Goal: Transaction & Acquisition: Download file/media

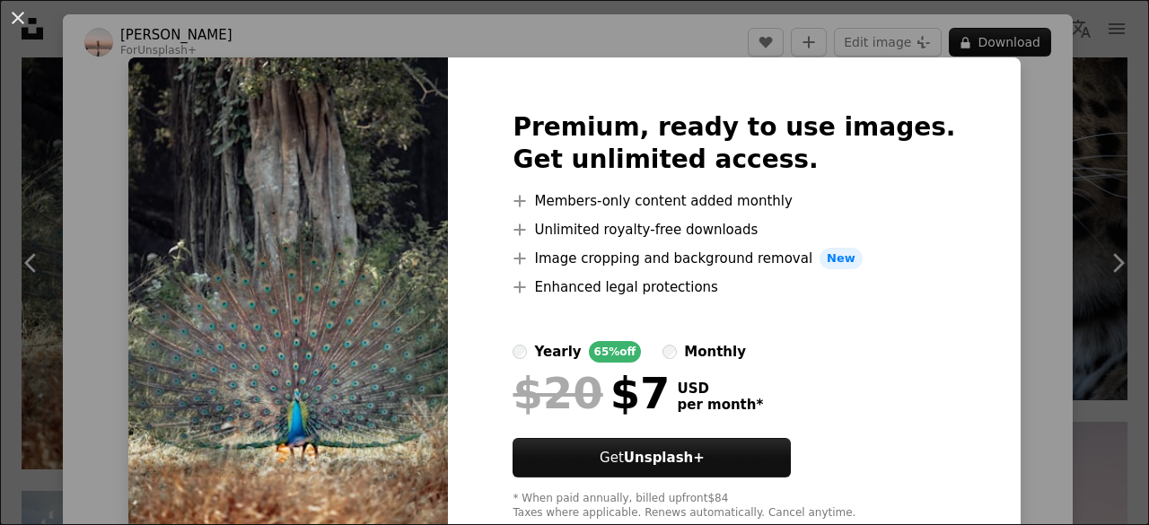
scroll to position [50, 0]
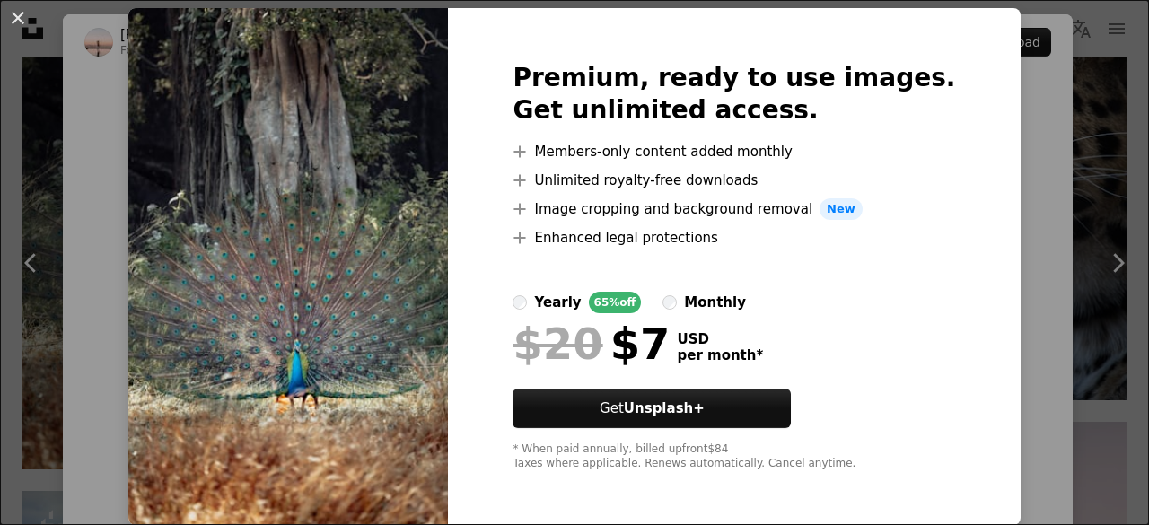
click at [975, 125] on div "An X shape Premium, ready to use images. Get unlimited access. A plus sign Memb…" at bounding box center [574, 262] width 1149 height 525
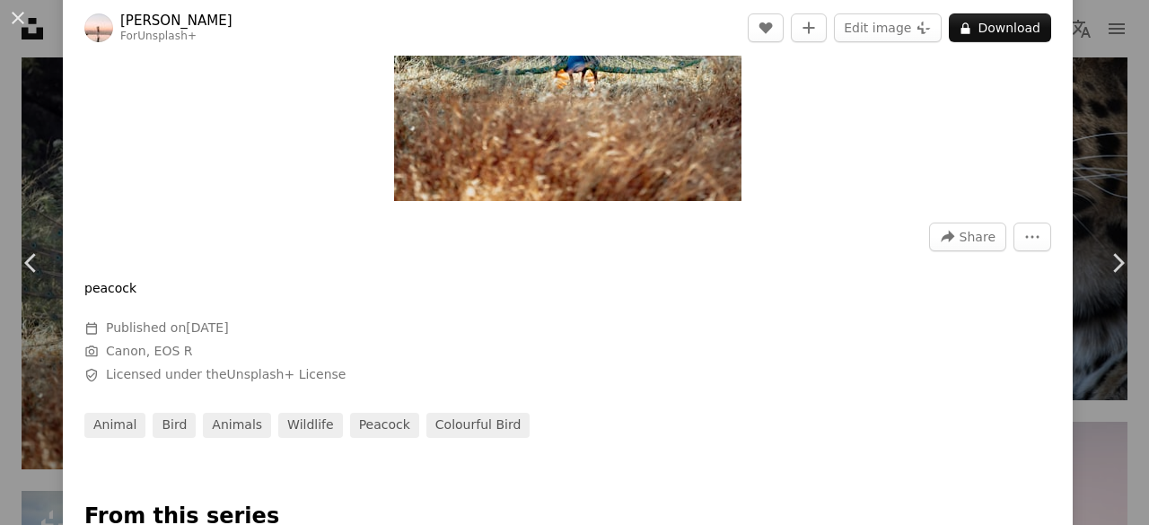
scroll to position [449, 0]
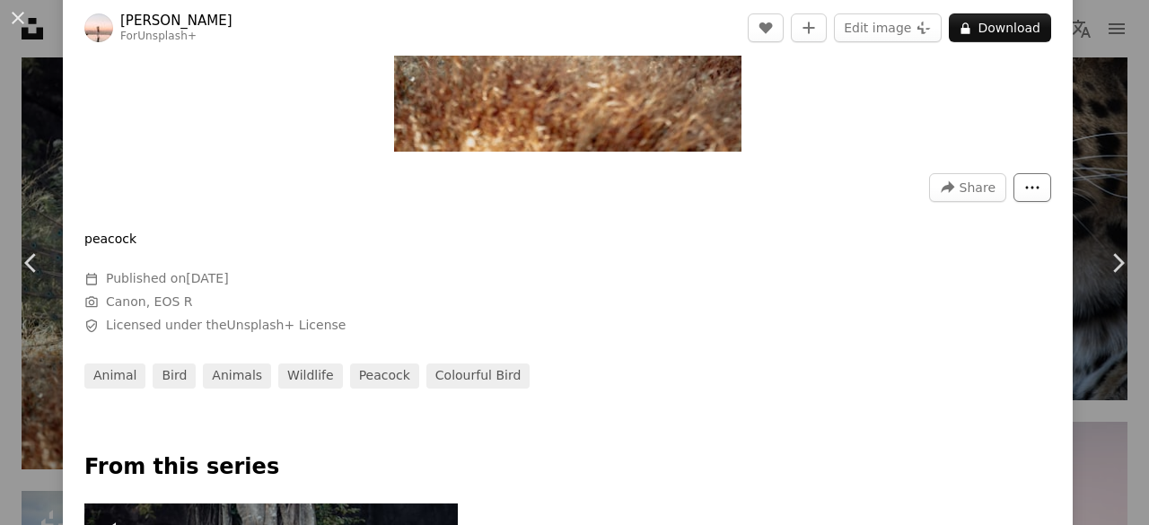
click at [1025, 184] on icon "More Actions" at bounding box center [1033, 188] width 16 height 16
click at [811, 303] on dialog "An X shape Chevron left Chevron right [PERSON_NAME] For Unsplash+ A heart A plu…" at bounding box center [574, 262] width 1149 height 525
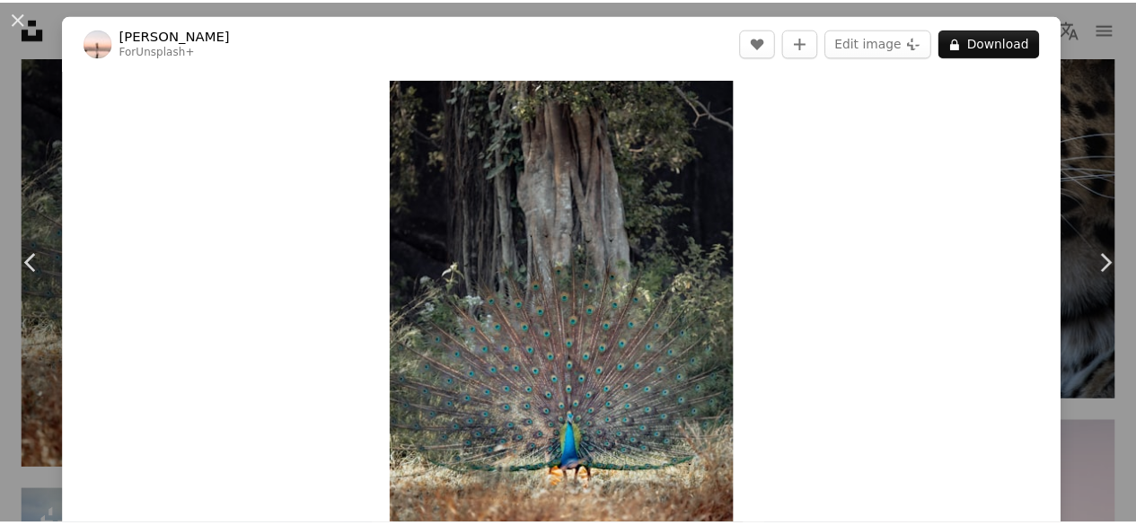
scroll to position [460, 0]
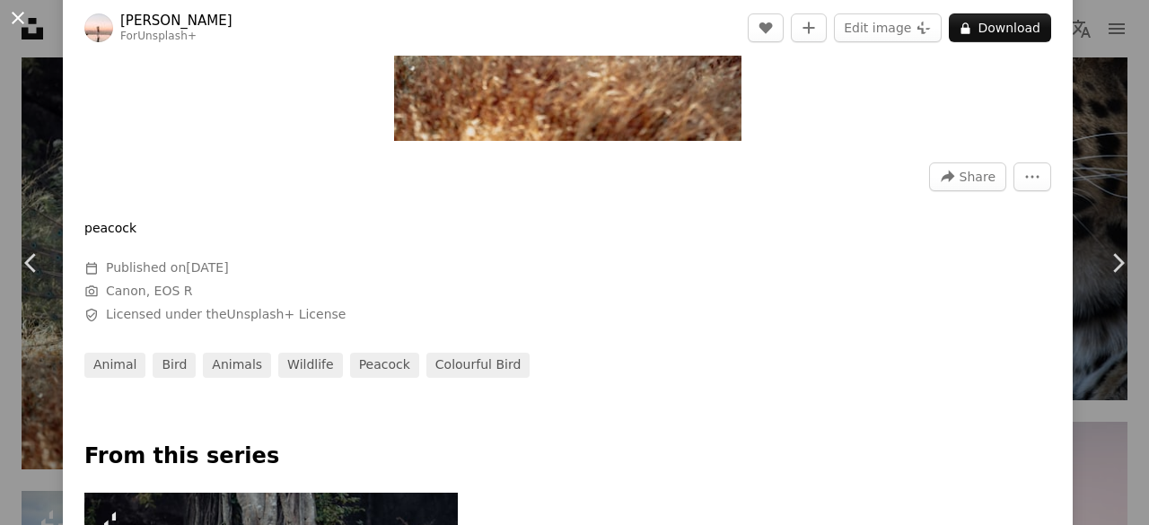
click at [21, 15] on button "An X shape" at bounding box center [18, 18] width 22 height 22
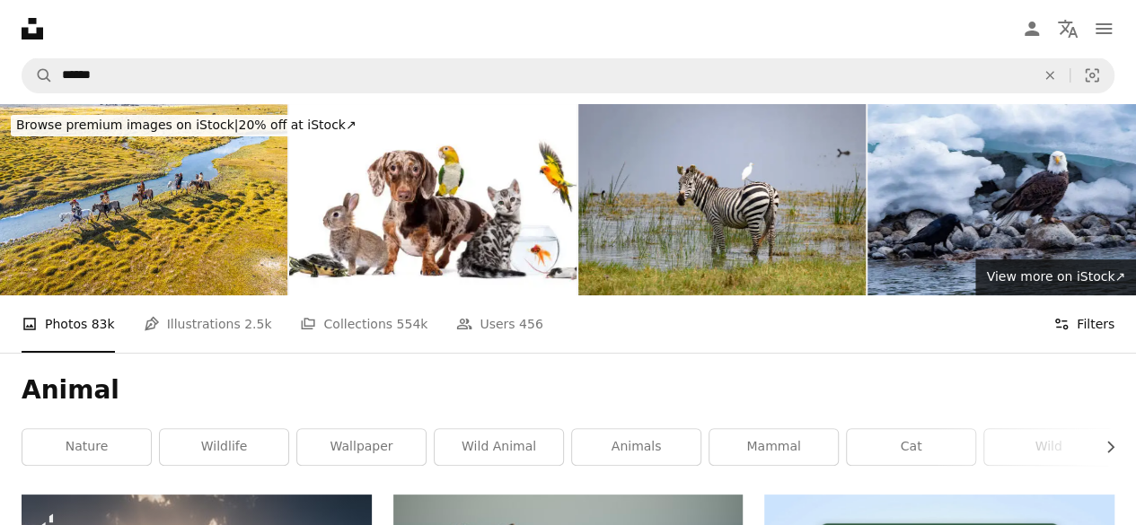
click at [1087, 328] on button "Filters Filters" at bounding box center [1083, 323] width 61 height 57
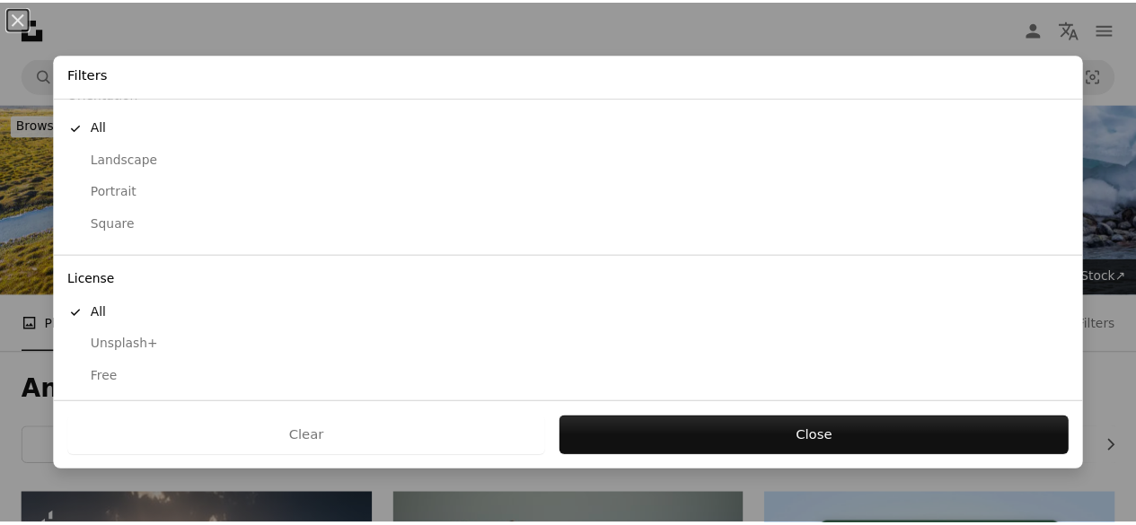
scroll to position [184, 0]
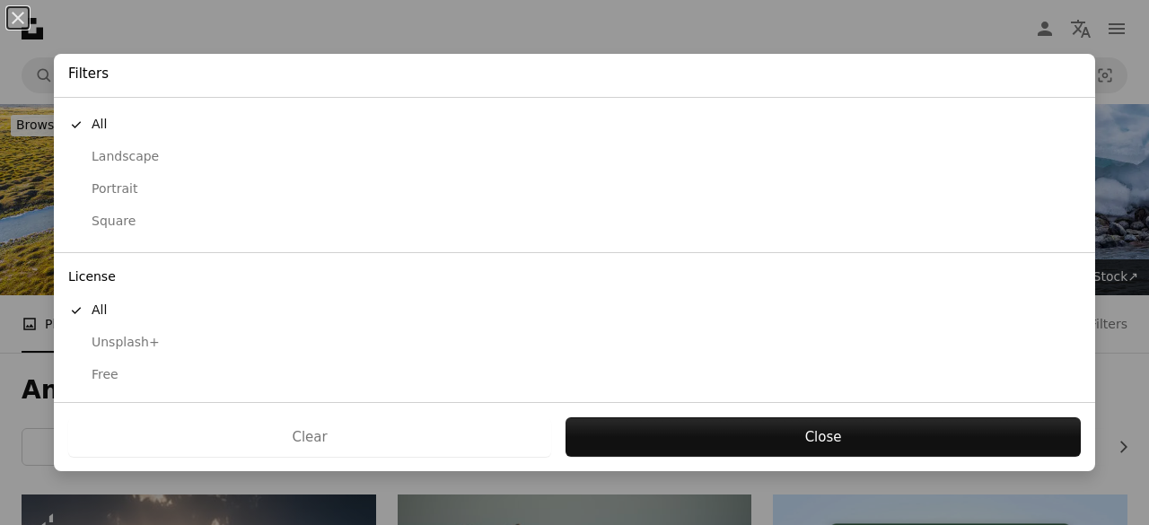
click at [114, 372] on div "Free" at bounding box center [574, 375] width 1013 height 18
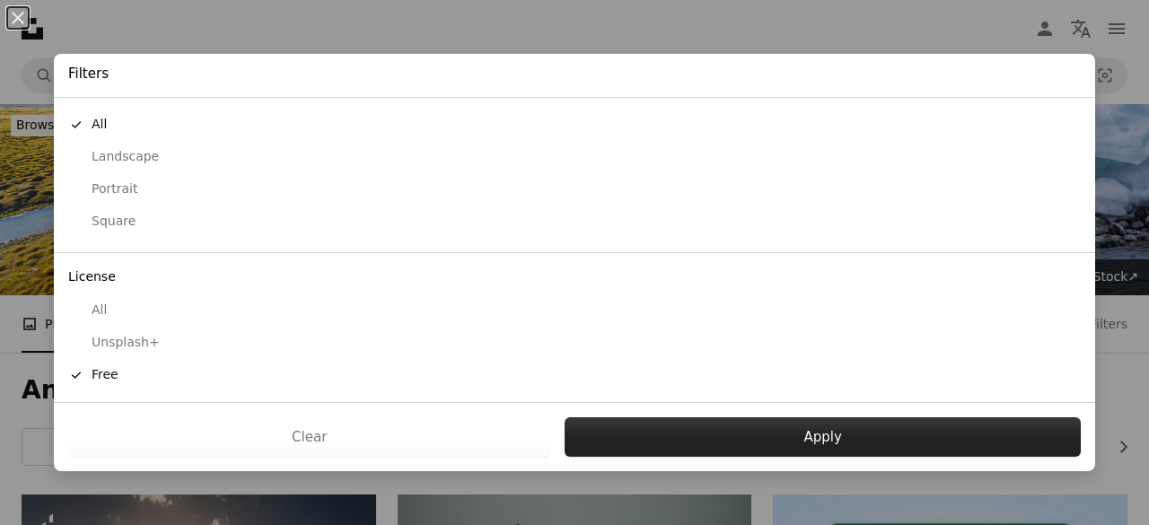
click at [676, 448] on button "Apply" at bounding box center [823, 438] width 516 height 40
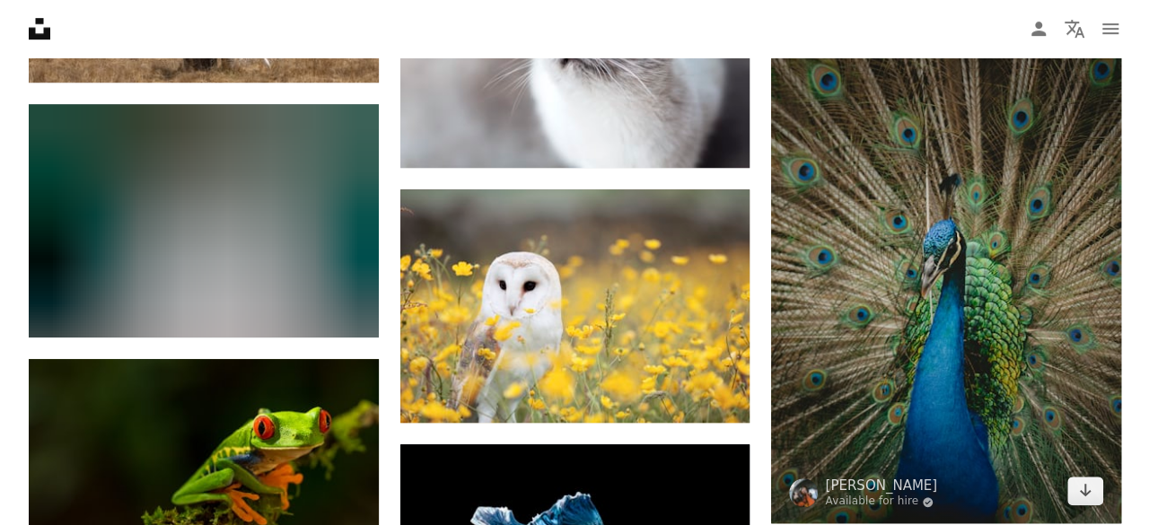
scroll to position [14189, 0]
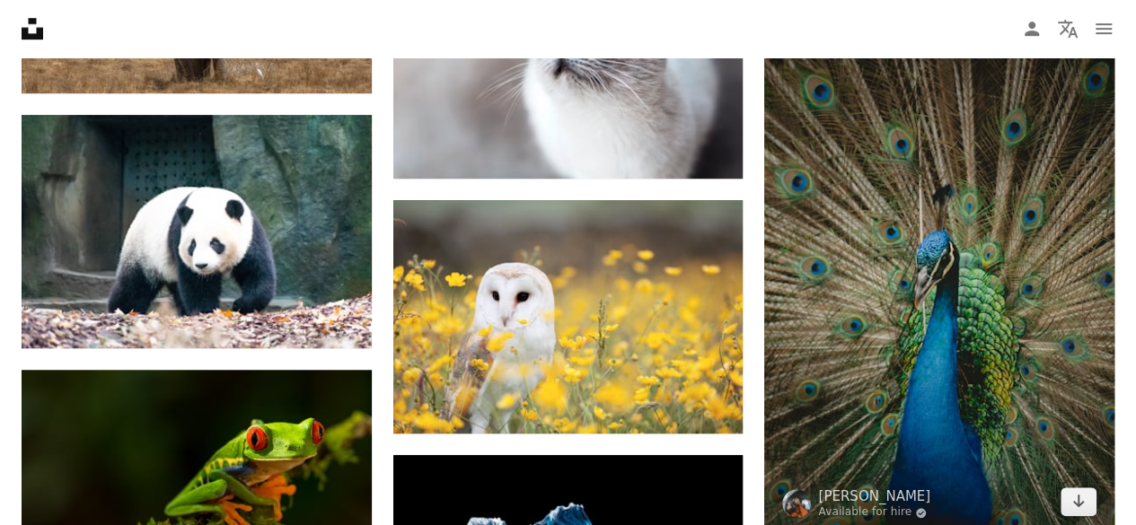
click at [927, 334] on img at bounding box center [939, 272] width 350 height 524
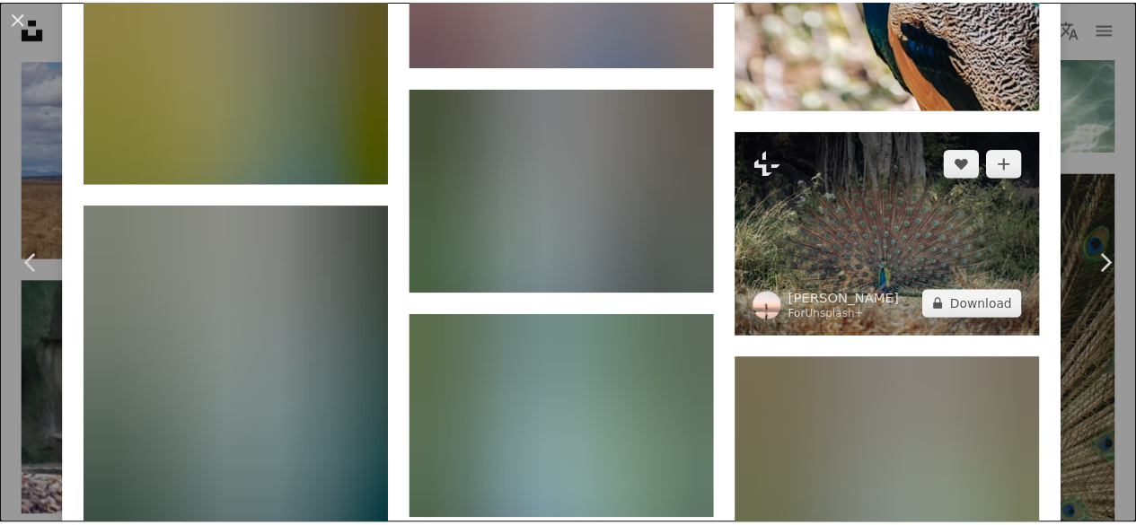
scroll to position [10765, 0]
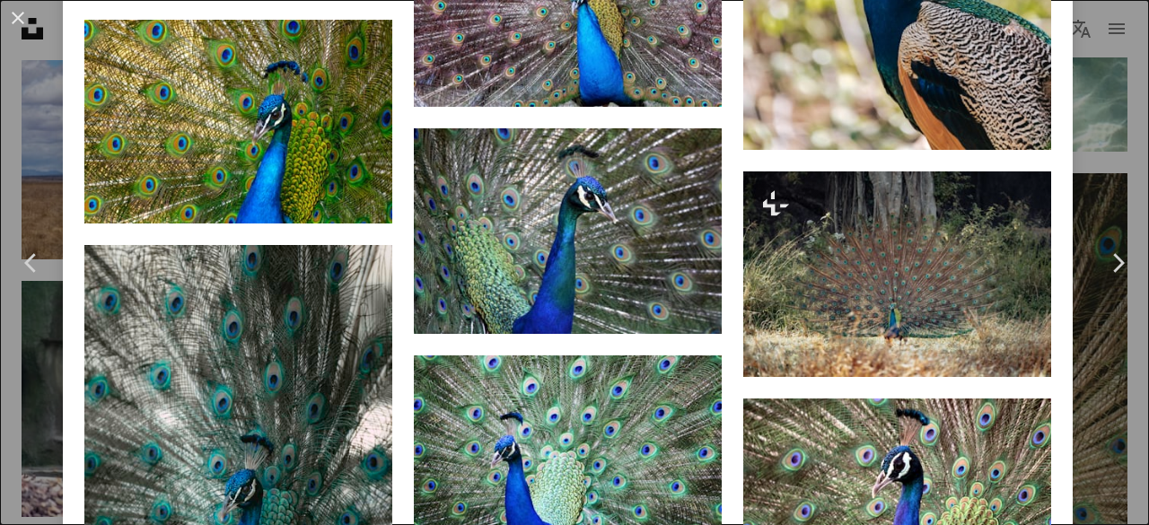
click at [1115, 127] on div "An X shape Chevron left Chevron right [PERSON_NAME] Available for hire A checkm…" at bounding box center [574, 262] width 1149 height 525
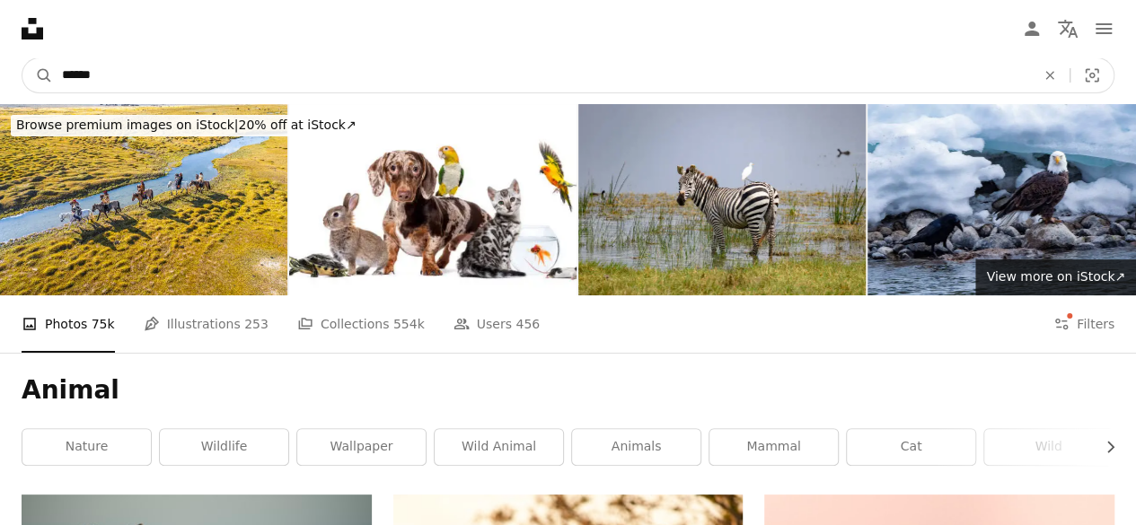
click at [221, 73] on input "******" at bounding box center [541, 75] width 977 height 34
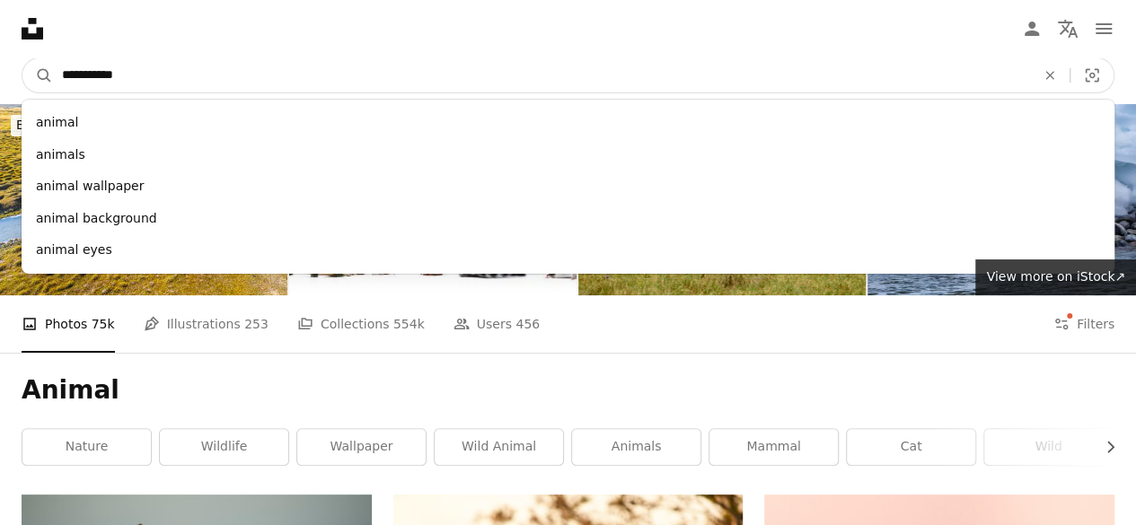
type input "**********"
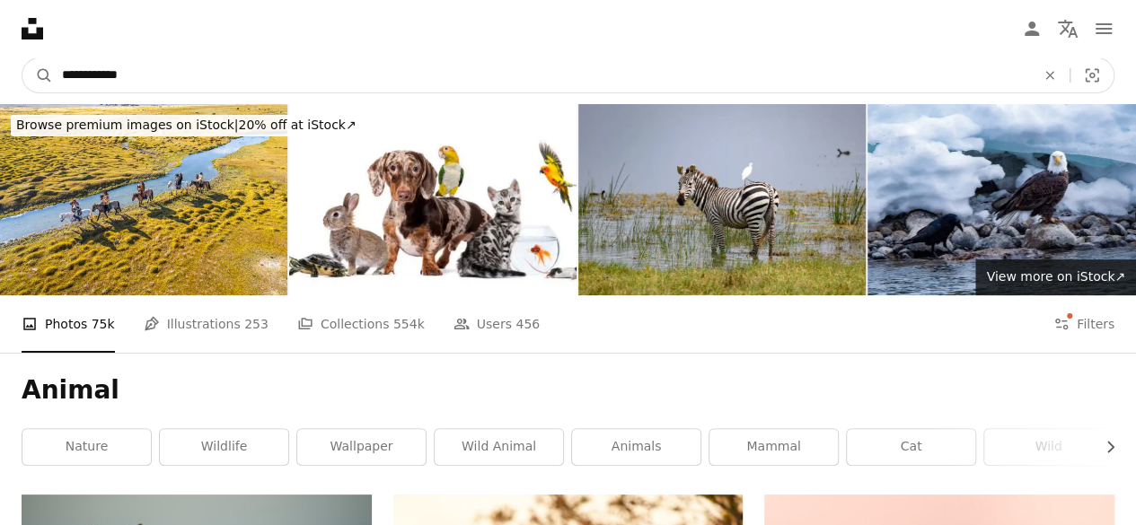
click button "A magnifying glass" at bounding box center [37, 75] width 31 height 34
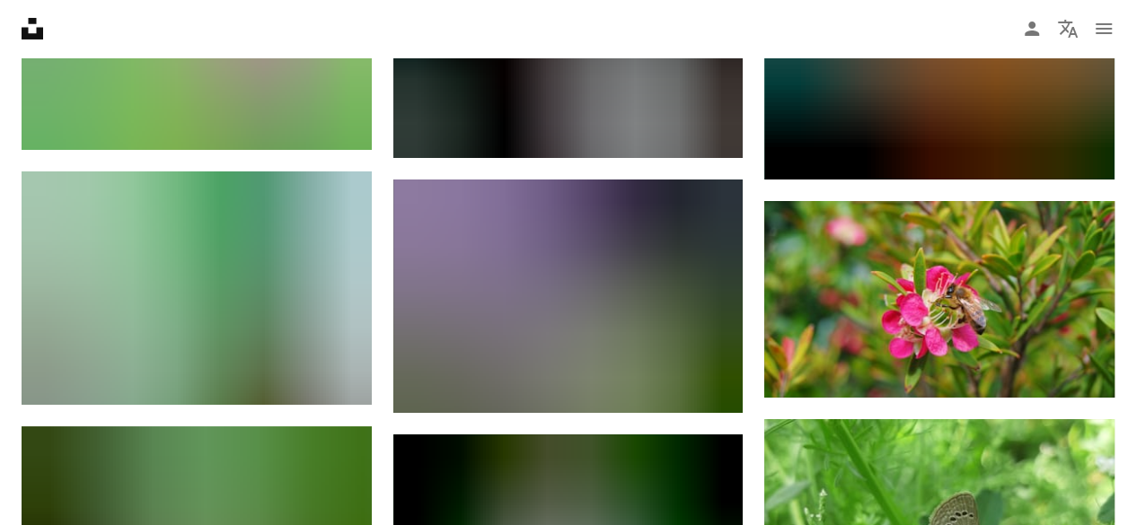
scroll to position [20744, 0]
